Goal: Browse casually

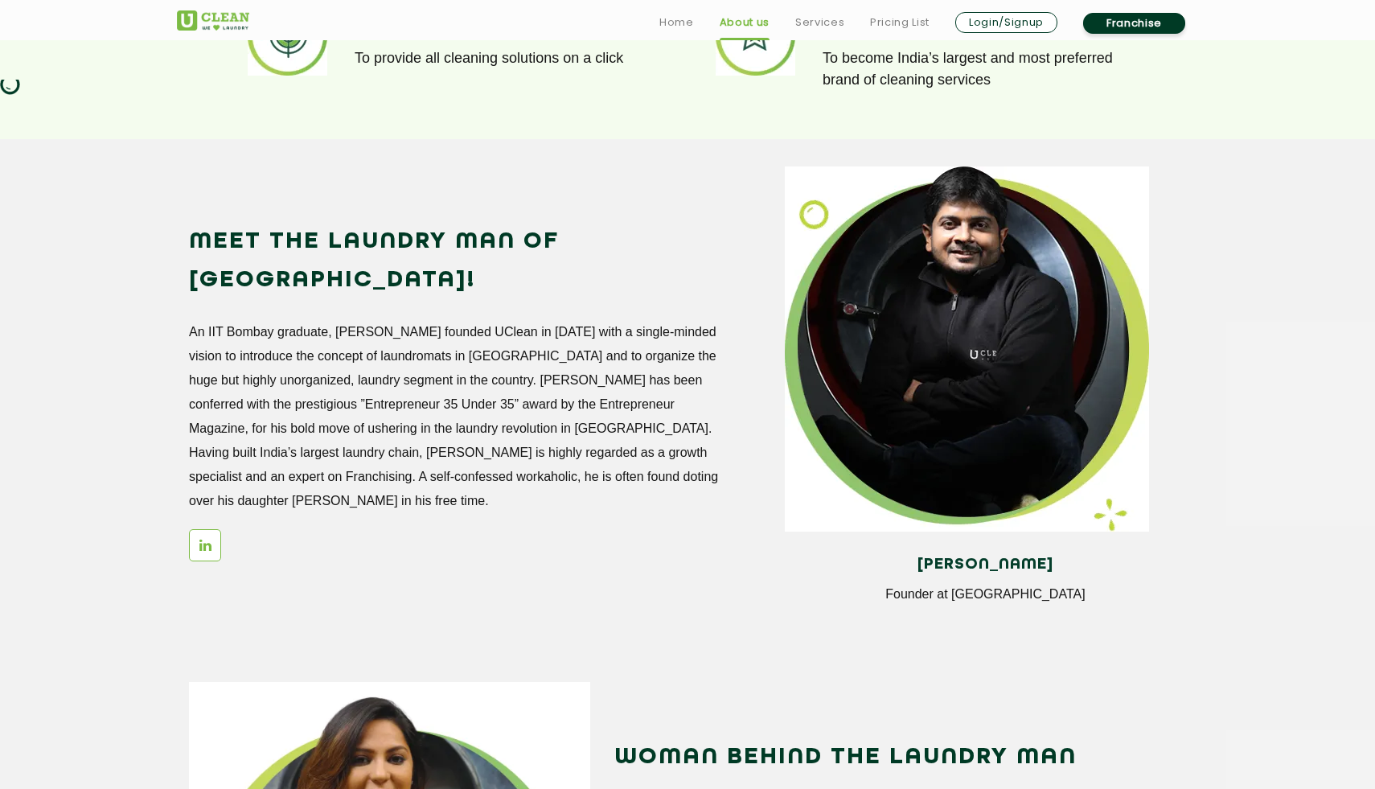
scroll to position [1315, 0]
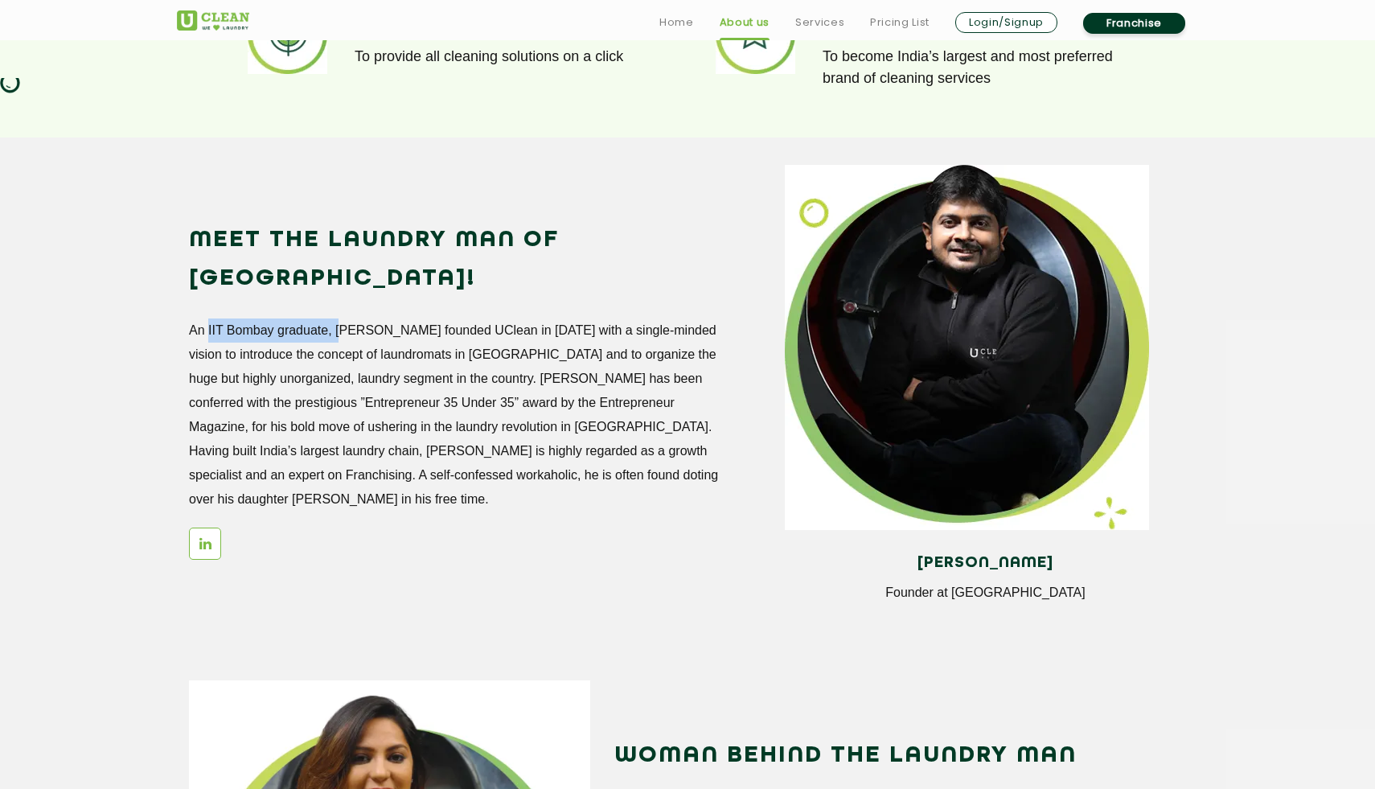
drag, startPoint x: 204, startPoint y: 292, endPoint x: 335, endPoint y: 283, distance: 131.4
click at [335, 318] on p "An IIT Bombay graduate, [PERSON_NAME] founded UClean in [DATE] with a single-mi…" at bounding box center [455, 414] width 532 height 193
click at [327, 364] on p "An IIT Bombay graduate, [PERSON_NAME] founded UClean in [DATE] with a single-mi…" at bounding box center [455, 414] width 532 height 193
click at [426, 245] on h2 "Meet the Laundry Man of [GEOGRAPHIC_DATA]!" at bounding box center [455, 259] width 532 height 77
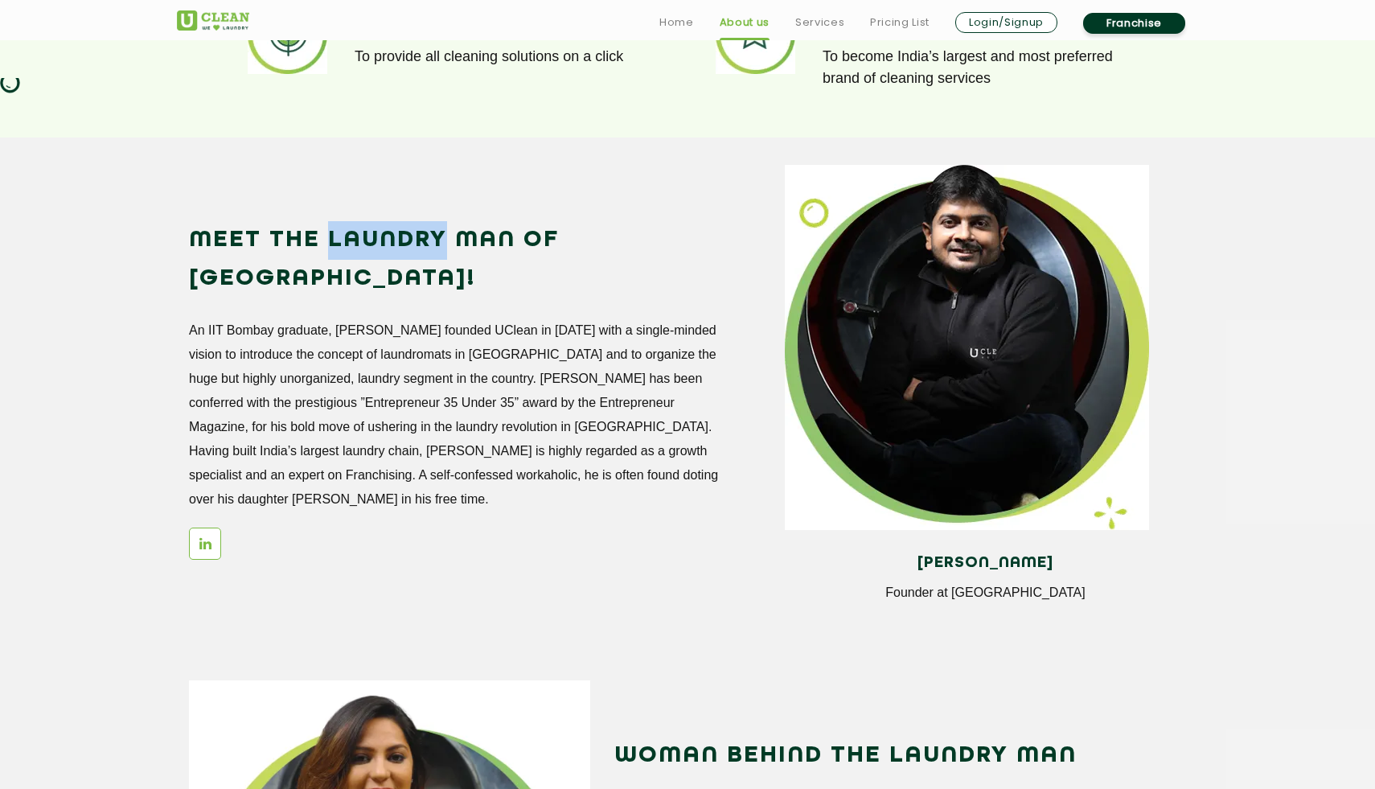
click at [426, 245] on h2 "Meet the Laundry Man of [GEOGRAPHIC_DATA]!" at bounding box center [455, 259] width 532 height 77
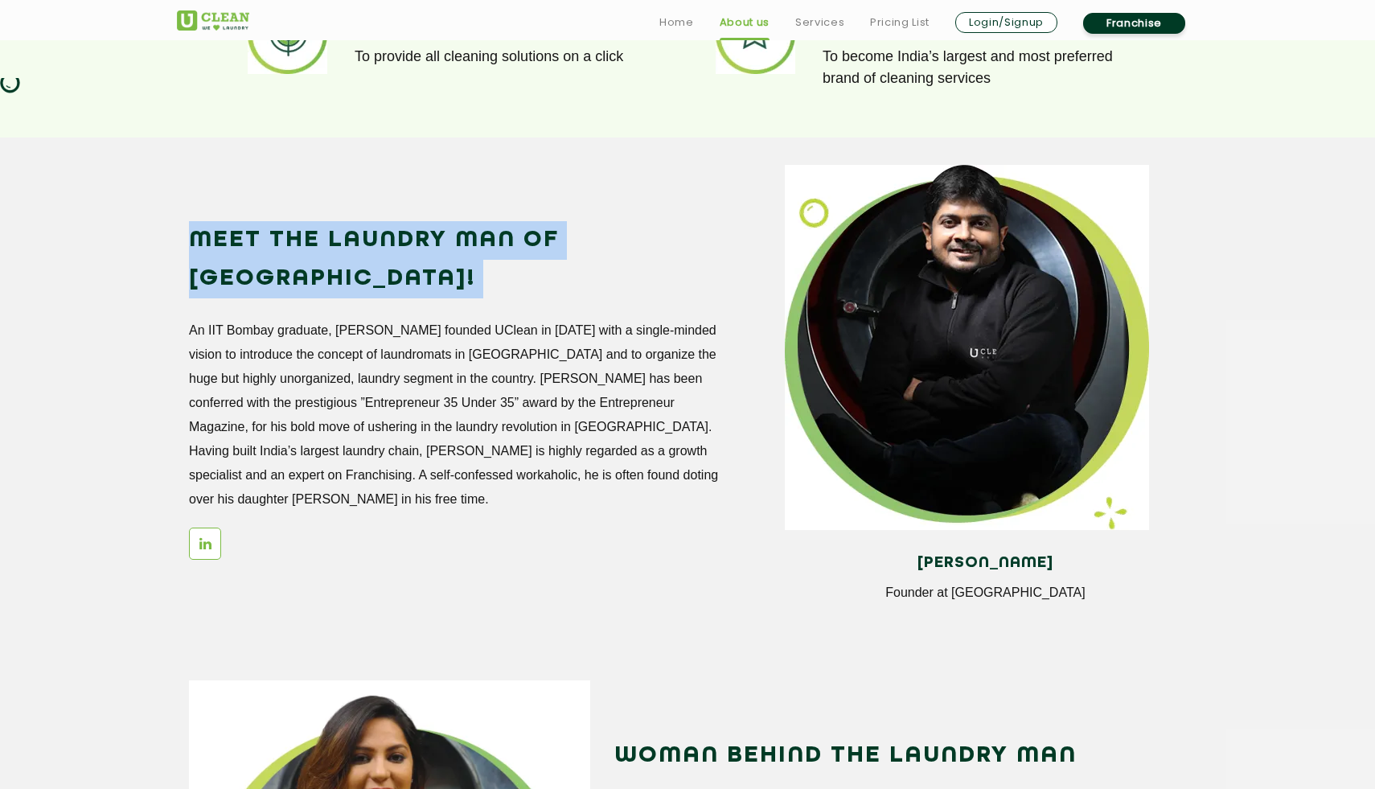
click at [426, 245] on h2 "Meet the Laundry Man of [GEOGRAPHIC_DATA]!" at bounding box center [455, 259] width 532 height 77
click at [440, 339] on p "An IIT Bombay graduate, [PERSON_NAME] founded UClean in [DATE] with a single-mi…" at bounding box center [455, 414] width 532 height 193
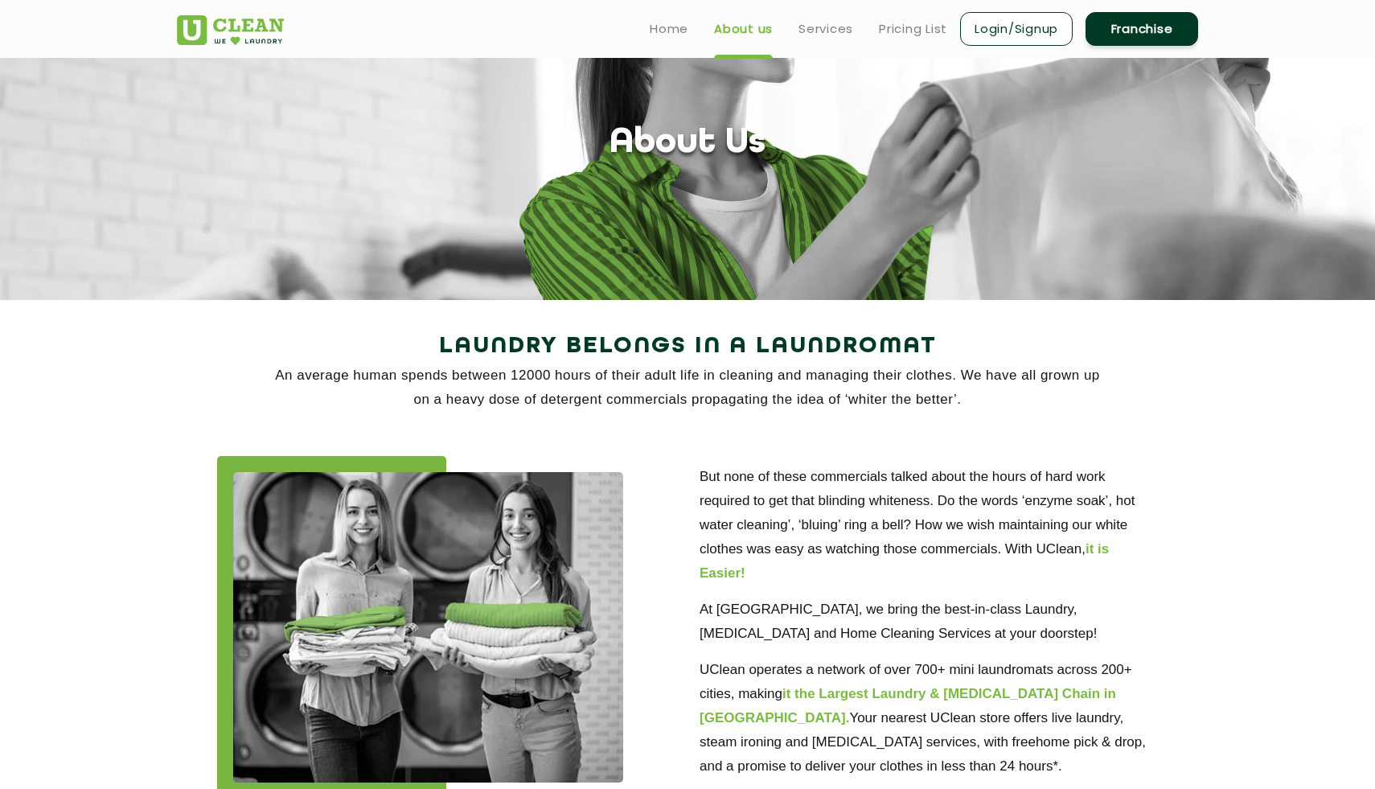
scroll to position [0, 0]
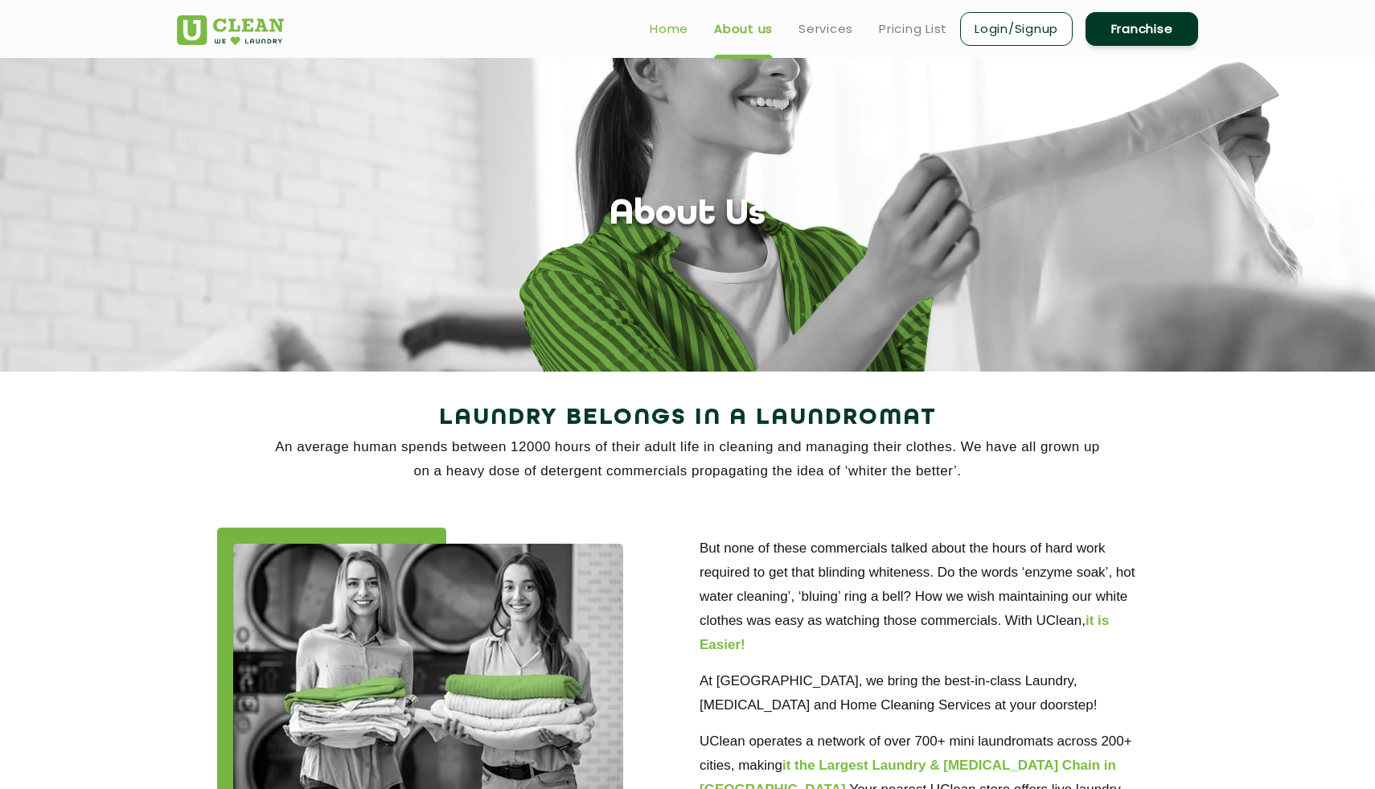
click at [660, 25] on link "Home" at bounding box center [669, 28] width 39 height 19
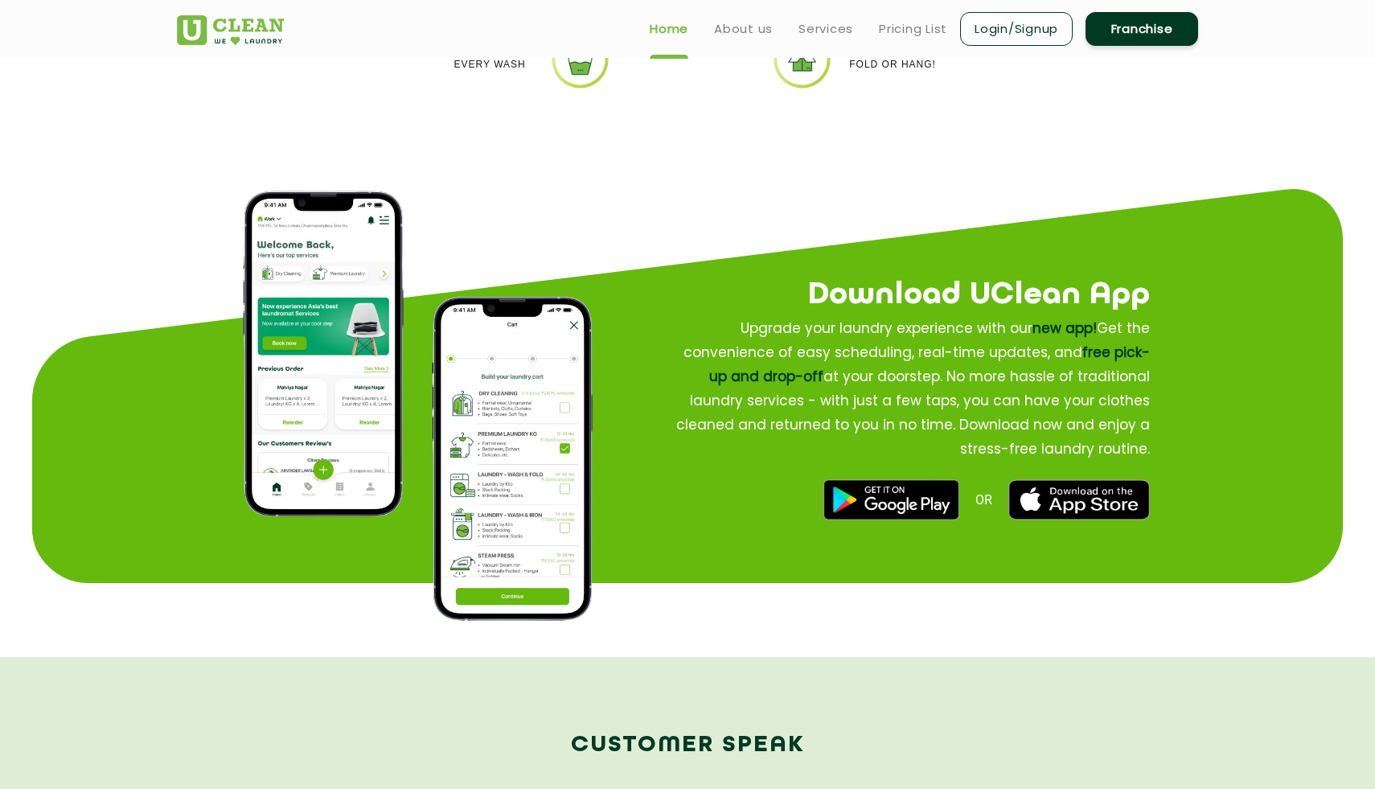
scroll to position [1822, 0]
